Goal: Transaction & Acquisition: Purchase product/service

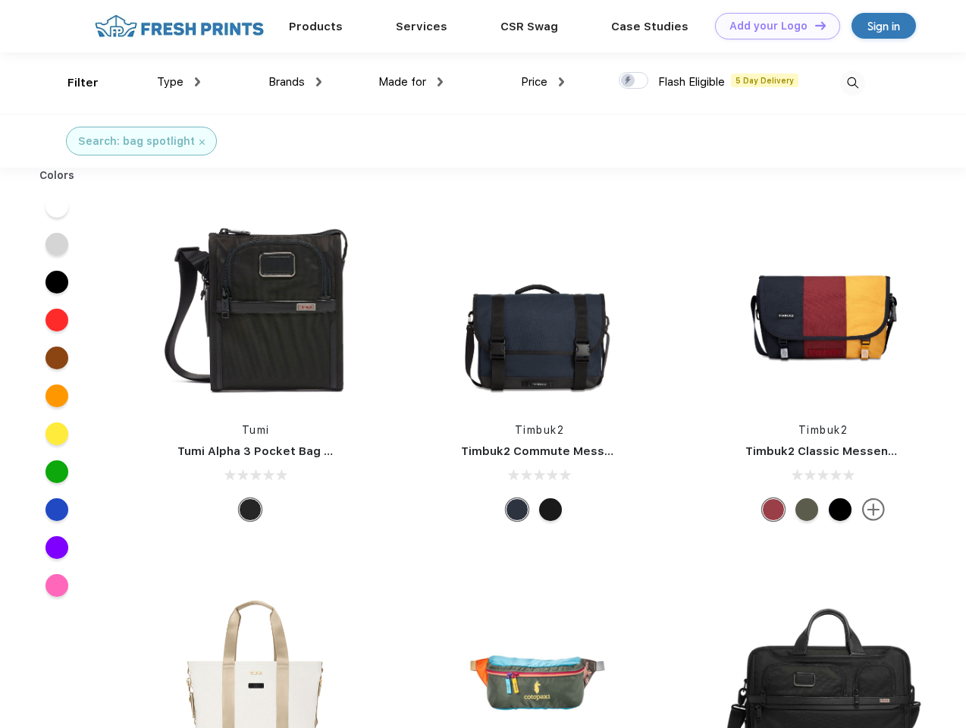
scroll to position [1, 0]
click at [772, 26] on link "Add your Logo Design Tool" at bounding box center [777, 26] width 125 height 27
click at [0, 0] on div "Design Tool" at bounding box center [0, 0] width 0 height 0
click at [813, 25] on link "Add your Logo Design Tool" at bounding box center [777, 26] width 125 height 27
click at [73, 83] on div "Filter" at bounding box center [82, 82] width 31 height 17
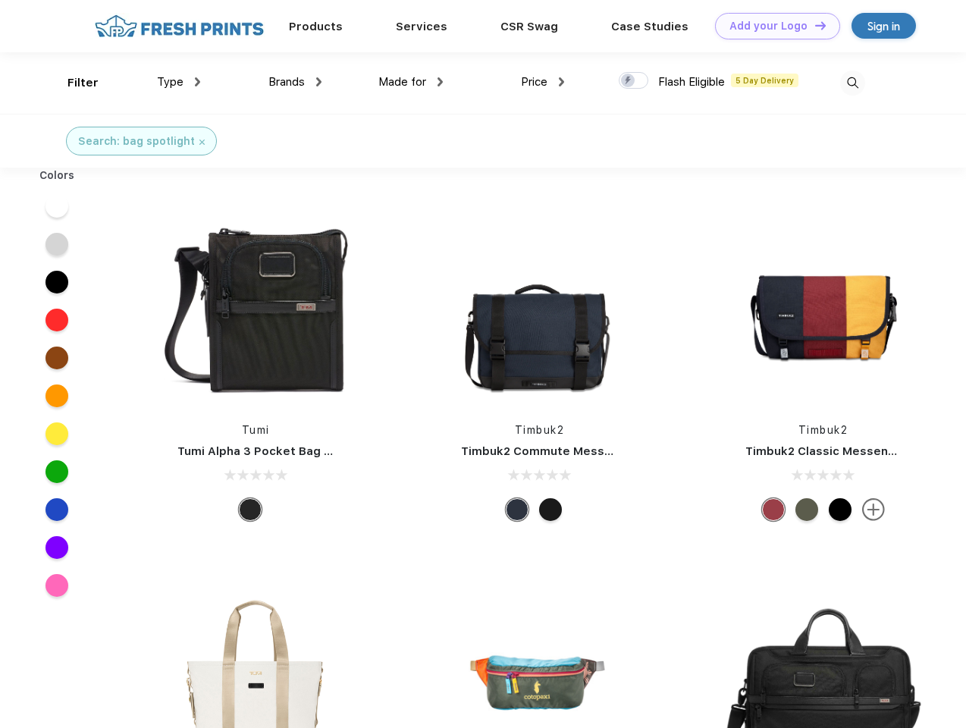
click at [179, 82] on span "Type" at bounding box center [170, 82] width 27 height 14
click at [295, 82] on span "Brands" at bounding box center [286, 82] width 36 height 14
click at [411, 82] on span "Made for" at bounding box center [402, 82] width 48 height 14
click at [543, 82] on span "Price" at bounding box center [534, 82] width 27 height 14
click at [634, 81] on div at bounding box center [634, 80] width 30 height 17
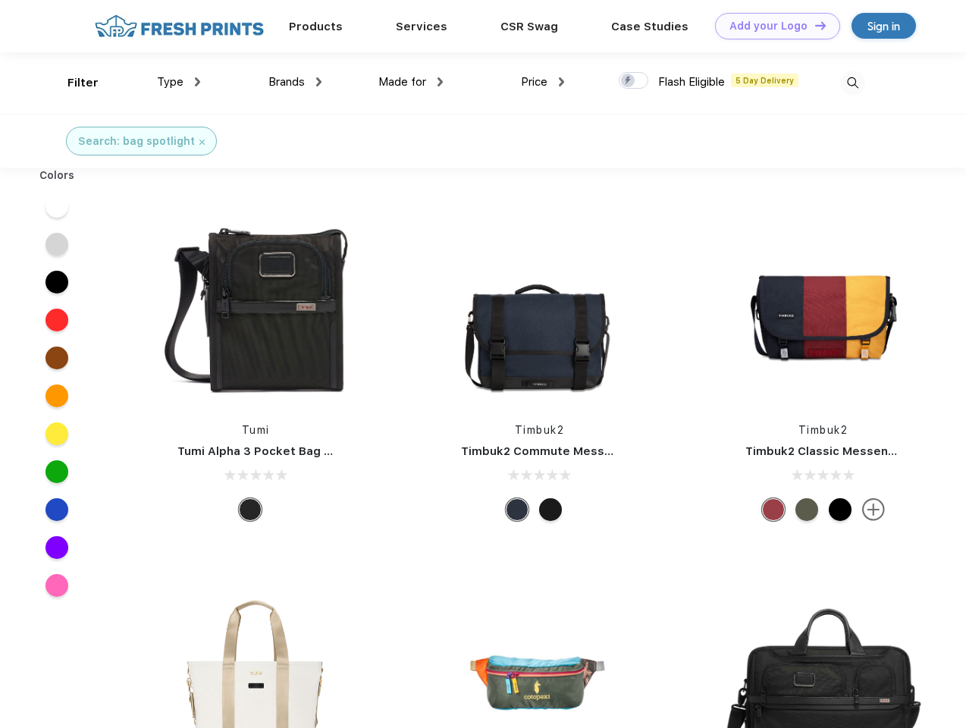
click at [628, 81] on input "checkbox" at bounding box center [624, 76] width 10 height 10
click at [852, 83] on img at bounding box center [852, 82] width 25 height 25
